Goal: Task Accomplishment & Management: Use online tool/utility

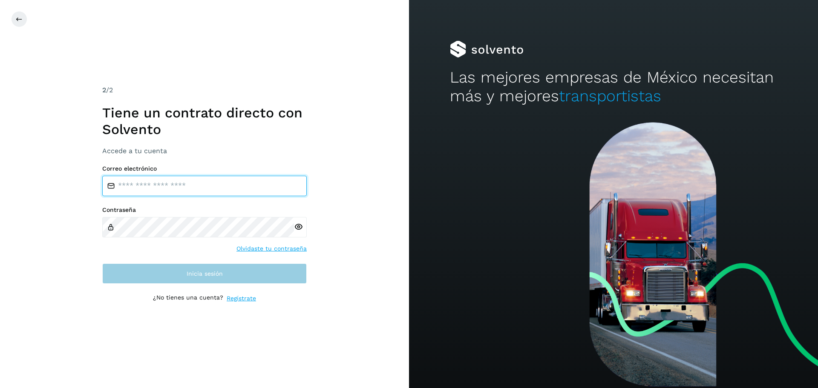
type input "**********"
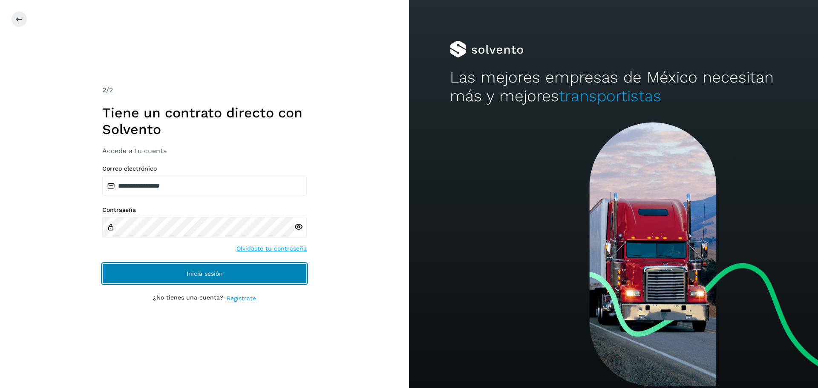
click at [182, 270] on button "Inicia sesión" at bounding box center [204, 274] width 204 height 20
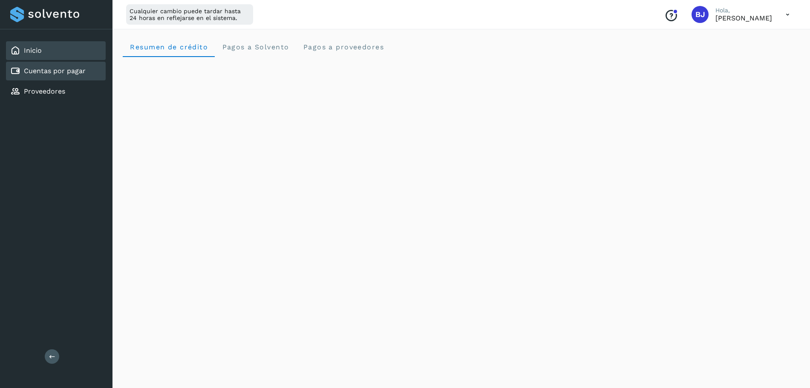
click at [61, 74] on link "Cuentas por pagar" at bounding box center [55, 71] width 62 height 8
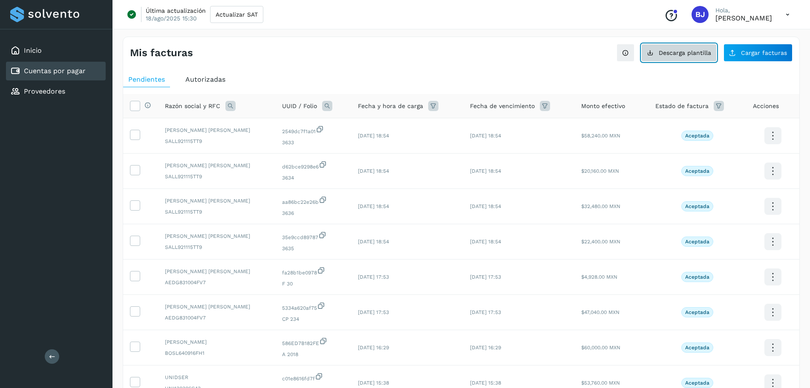
click at [676, 58] on button "Descarga plantilla" at bounding box center [678, 53] width 75 height 18
click at [754, 58] on button "Cargar facturas" at bounding box center [757, 53] width 69 height 18
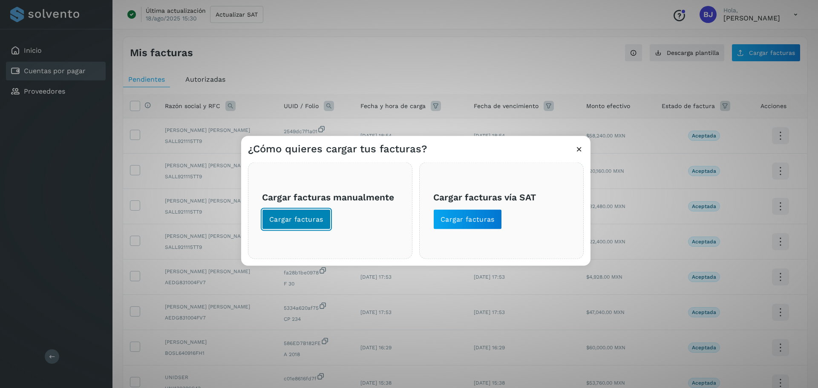
click at [280, 224] on span "Cargar facturas" at bounding box center [296, 219] width 54 height 9
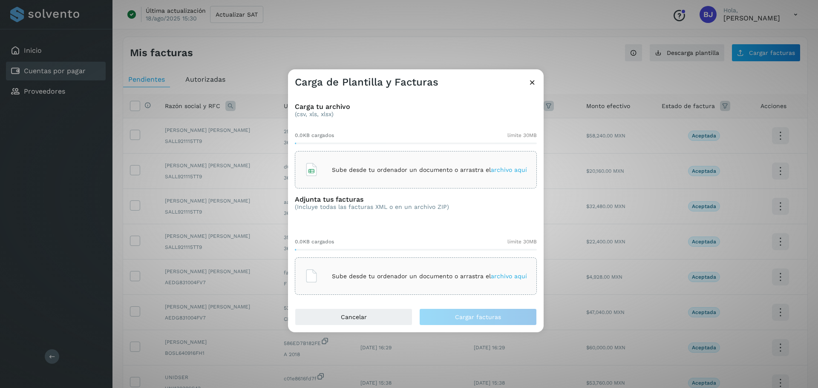
click at [345, 172] on p "Sube desde tu ordenador un documento o arrastra el archivo aquí" at bounding box center [429, 170] width 195 height 7
click at [308, 171] on icon at bounding box center [312, 170] width 14 height 14
click at [316, 284] on div "Sube desde tu ordenador un documento o arrastra el archivo aquí" at bounding box center [416, 276] width 222 height 23
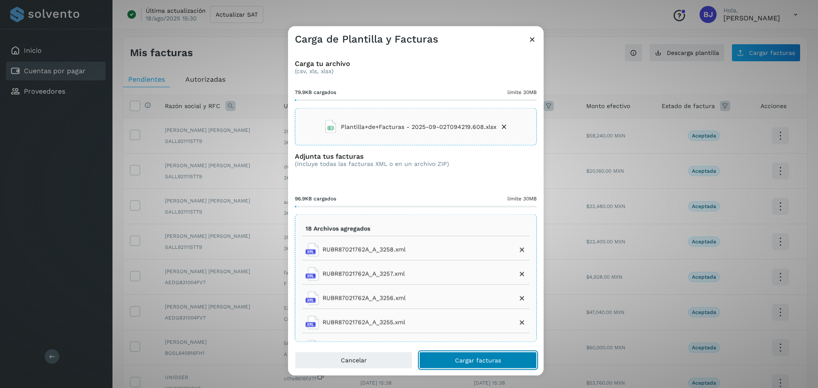
click at [446, 362] on button "Cargar facturas" at bounding box center [478, 360] width 118 height 17
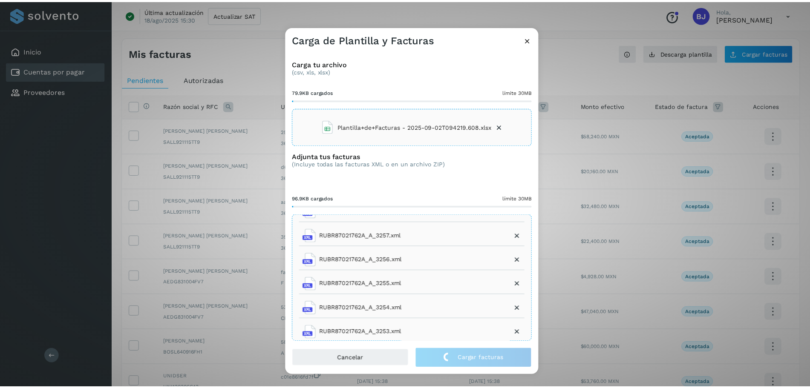
scroll to position [53, 0]
